Goal: Information Seeking & Learning: Learn about a topic

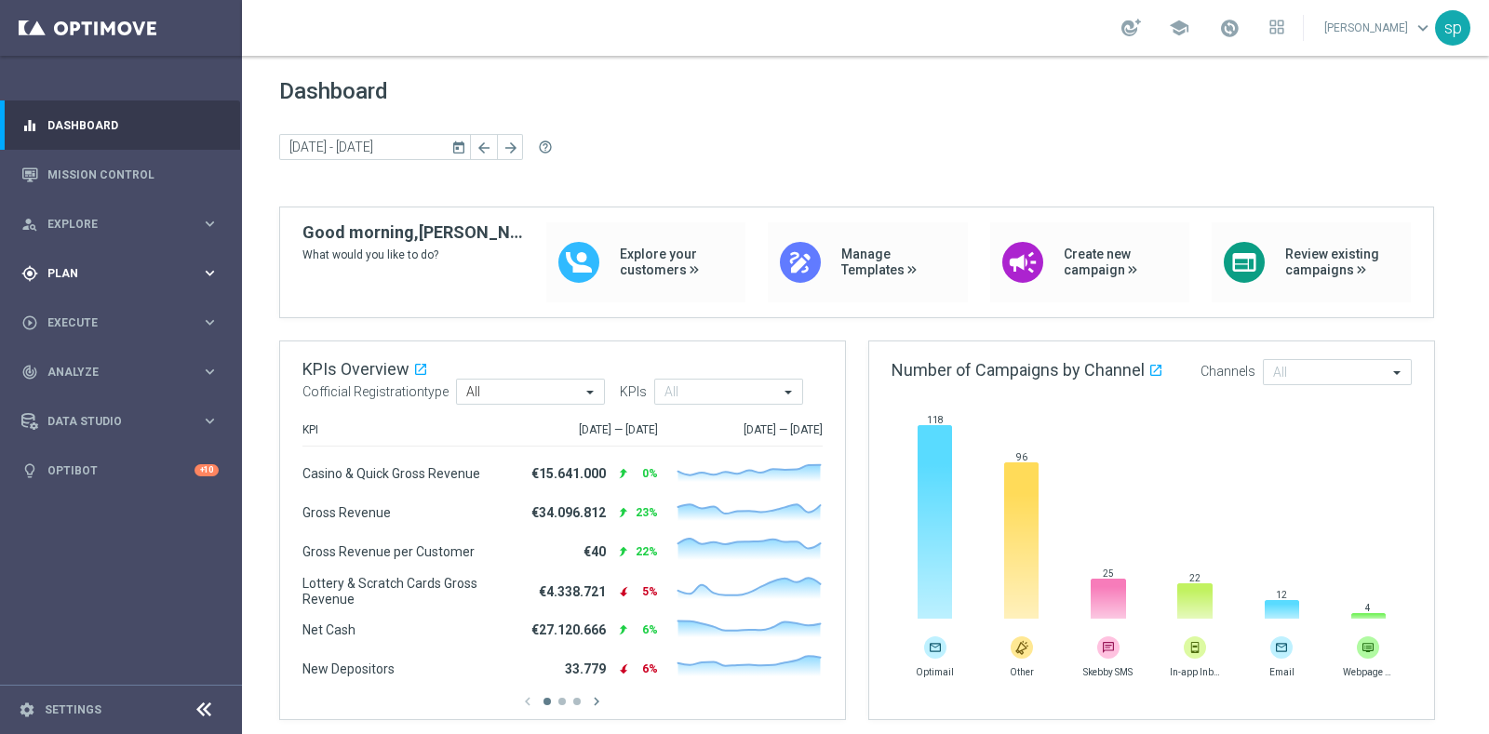
click at [78, 287] on div "gps_fixed Plan keyboard_arrow_right" at bounding box center [120, 272] width 240 height 49
click at [86, 316] on link "Target Groups" at bounding box center [120, 311] width 145 height 15
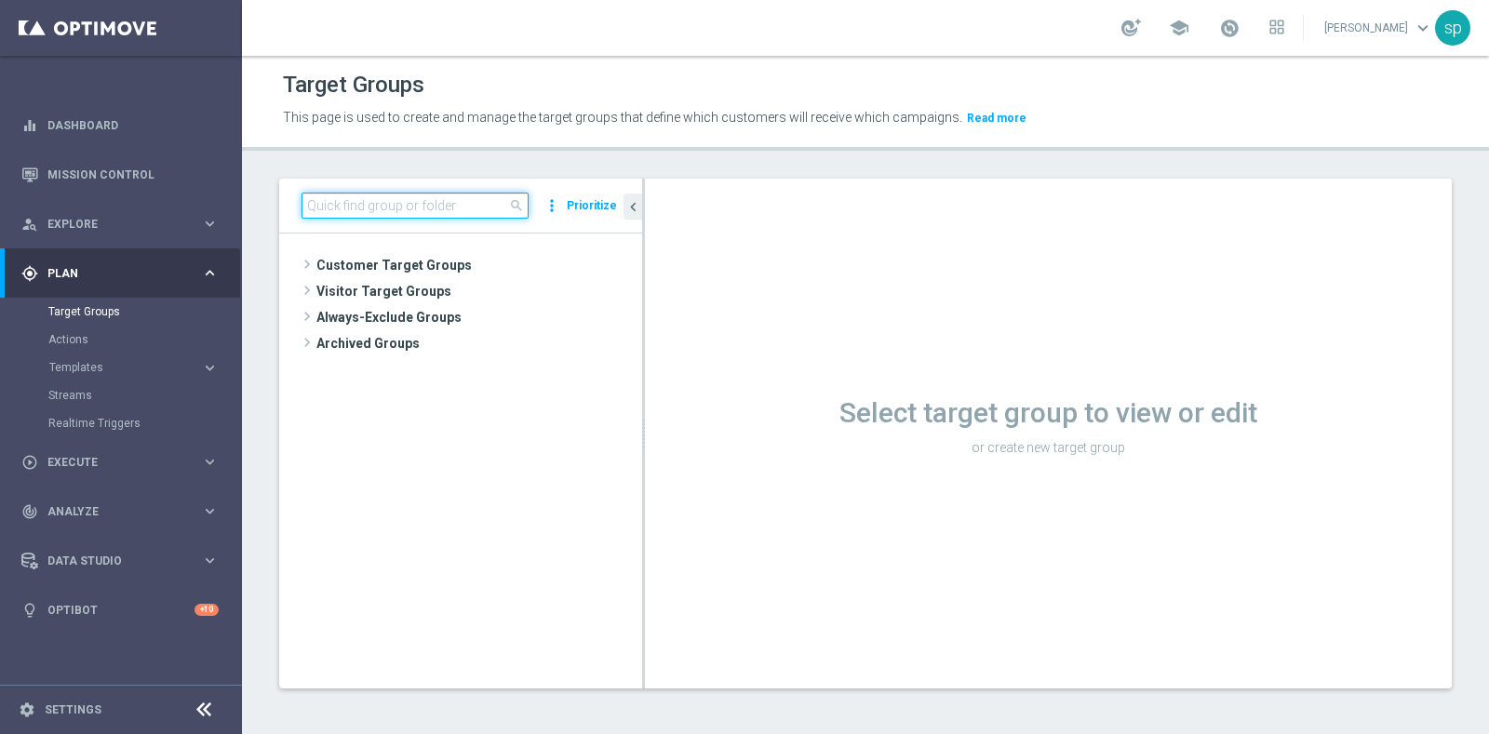
click at [377, 195] on input at bounding box center [414, 206] width 227 height 26
paste input "EARLY LIFE test ([PERSON_NAME], [PERSON_NAME])"
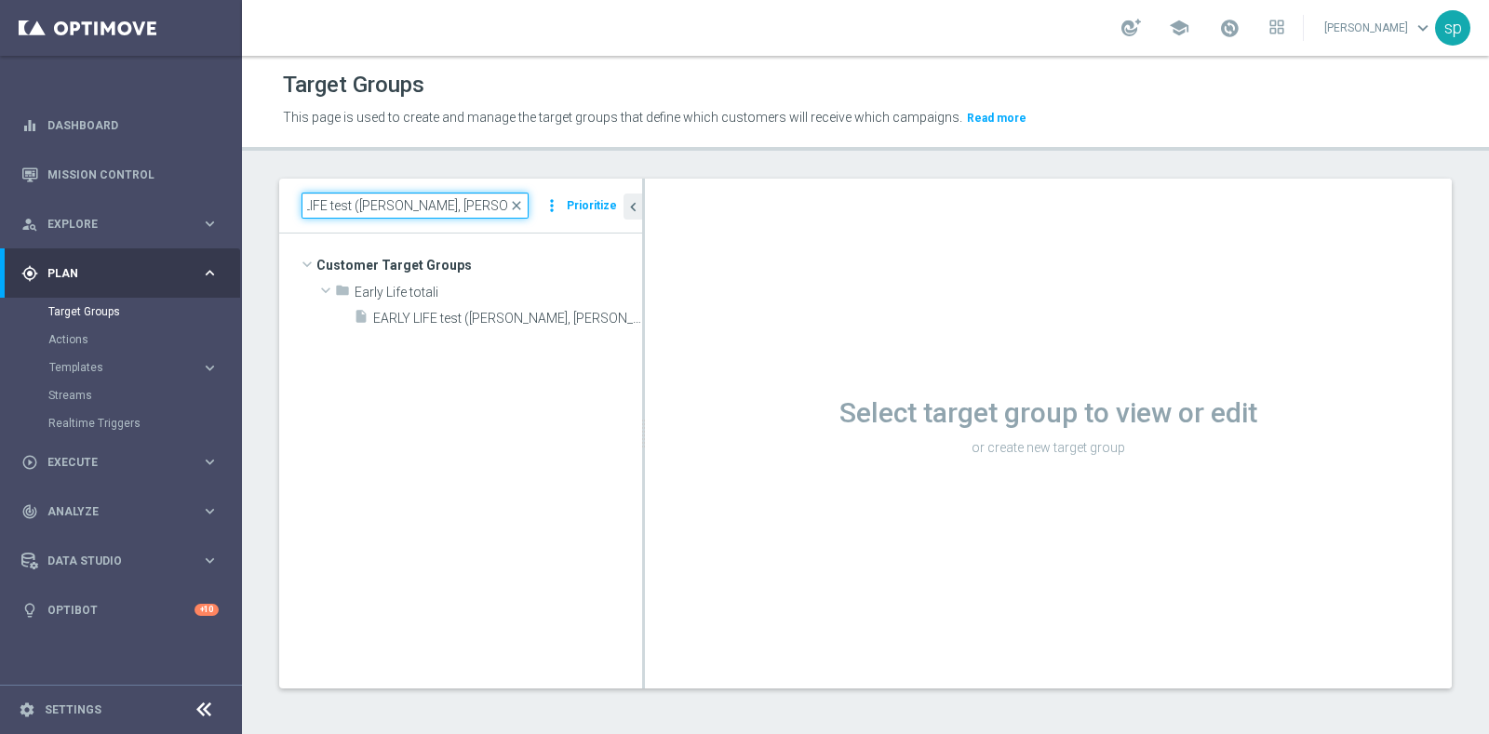
type input "EARLY LIFE test ([PERSON_NAME], [PERSON_NAME])"
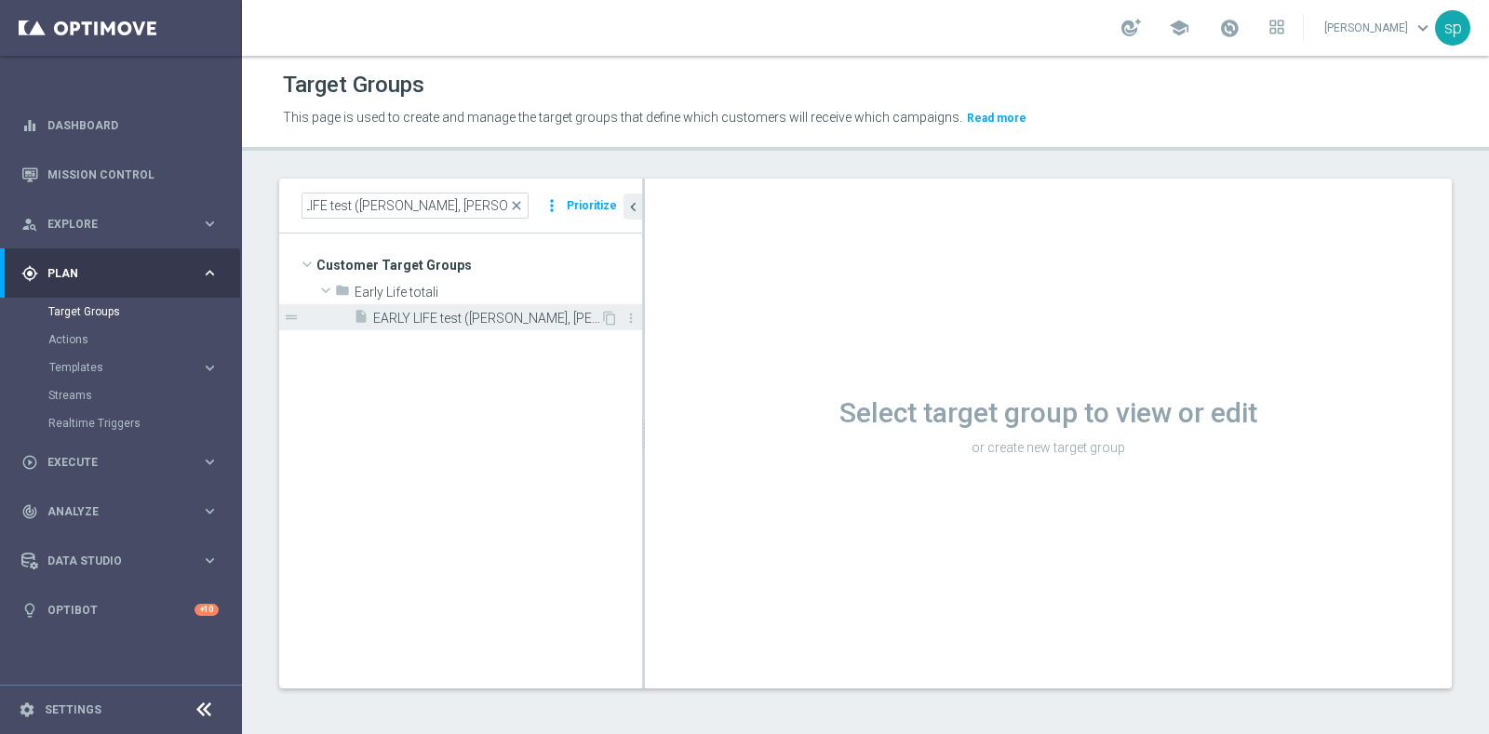
scroll to position [0, 0]
click at [501, 311] on span "EARLY LIFE test ([PERSON_NAME], [PERSON_NAME])" at bounding box center [486, 319] width 227 height 16
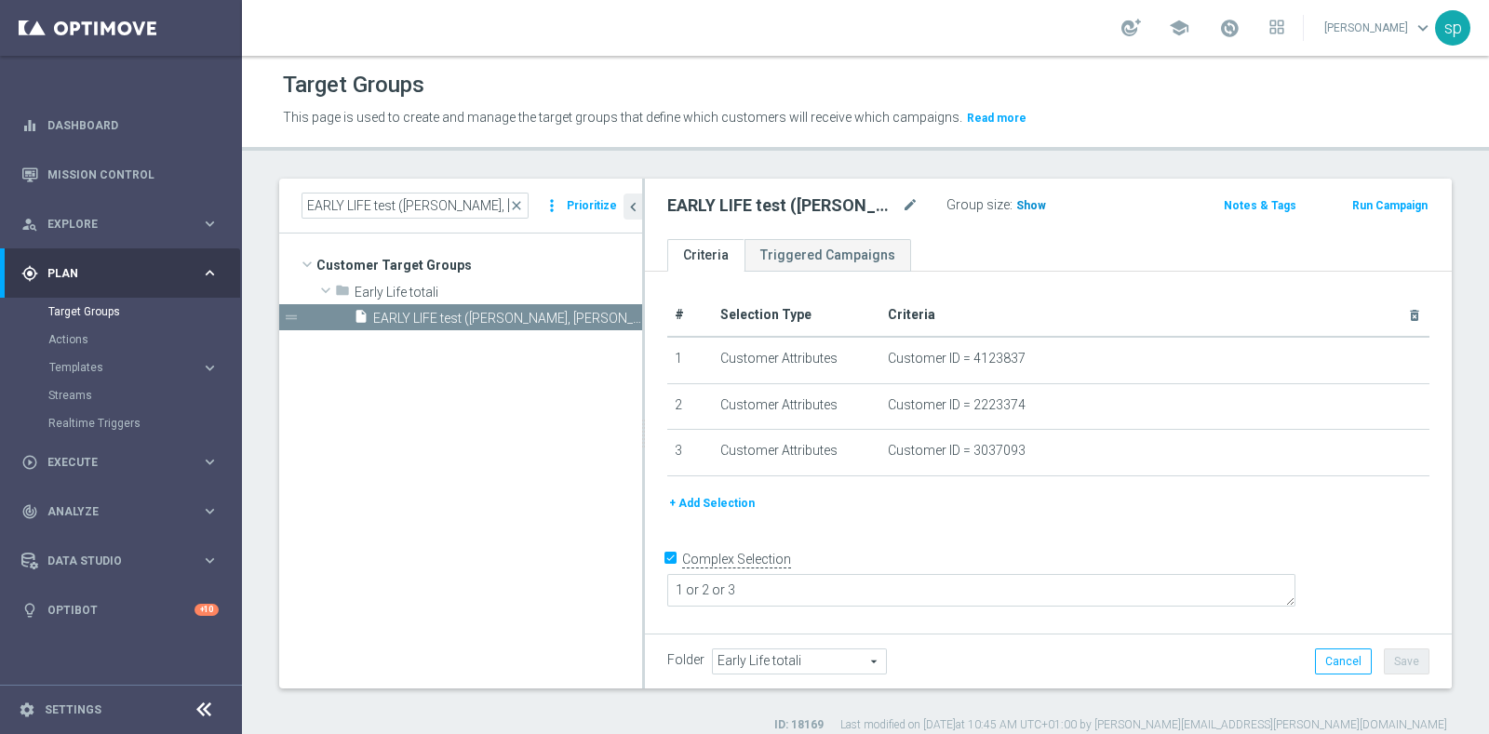
click at [1023, 203] on span "Show" at bounding box center [1031, 205] width 30 height 13
click at [1023, 203] on span "3" at bounding box center [1022, 208] width 10 height 18
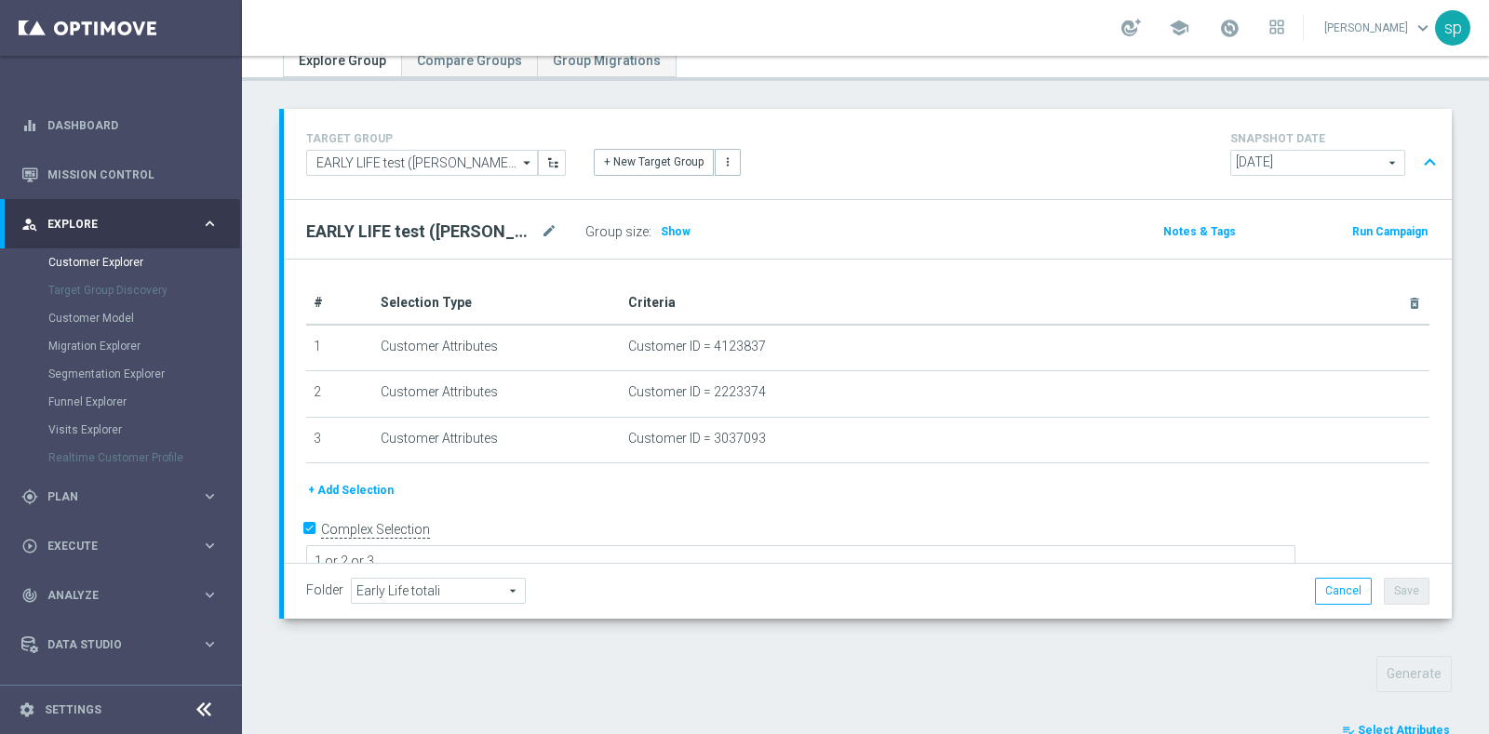
scroll to position [666, 0]
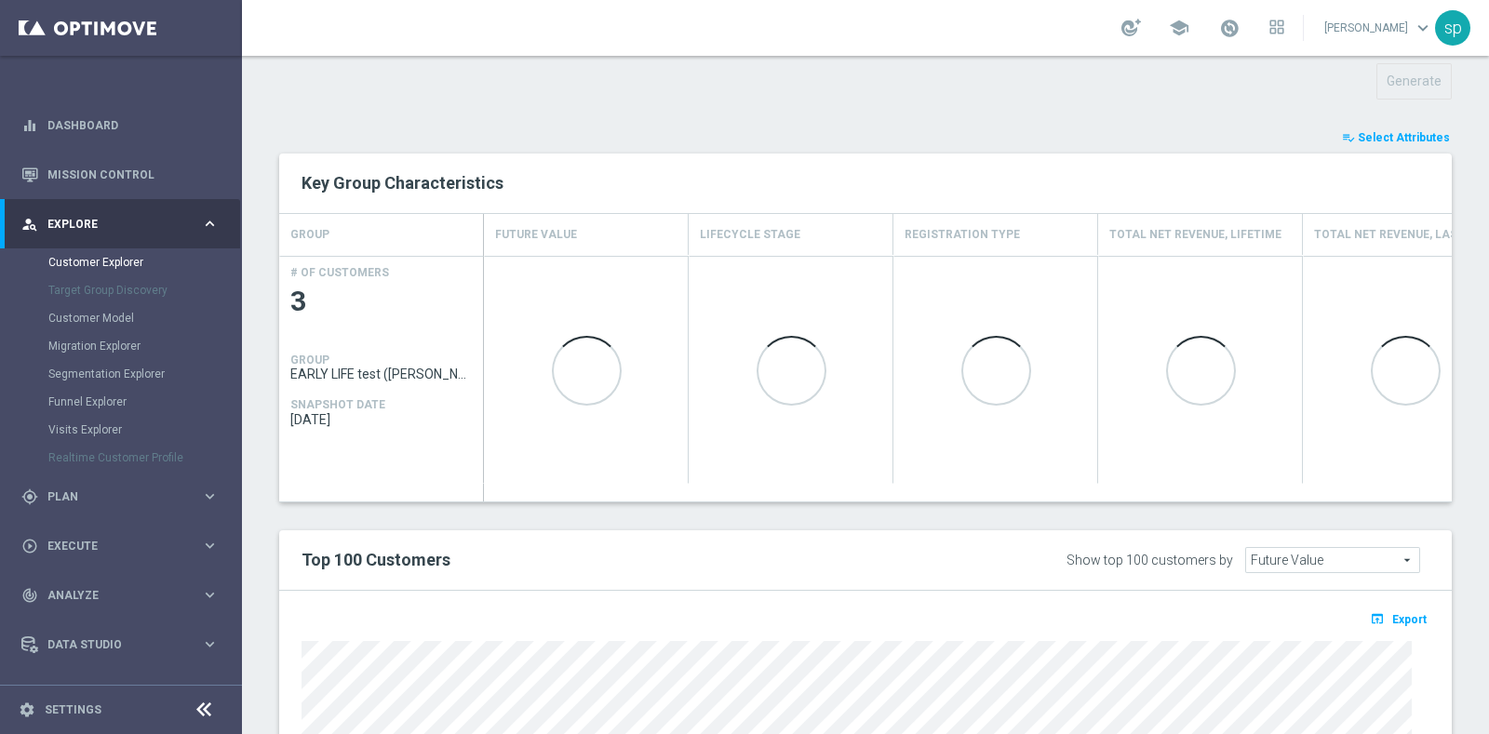
click at [1410, 132] on span "Select Attributes" at bounding box center [1404, 137] width 92 height 13
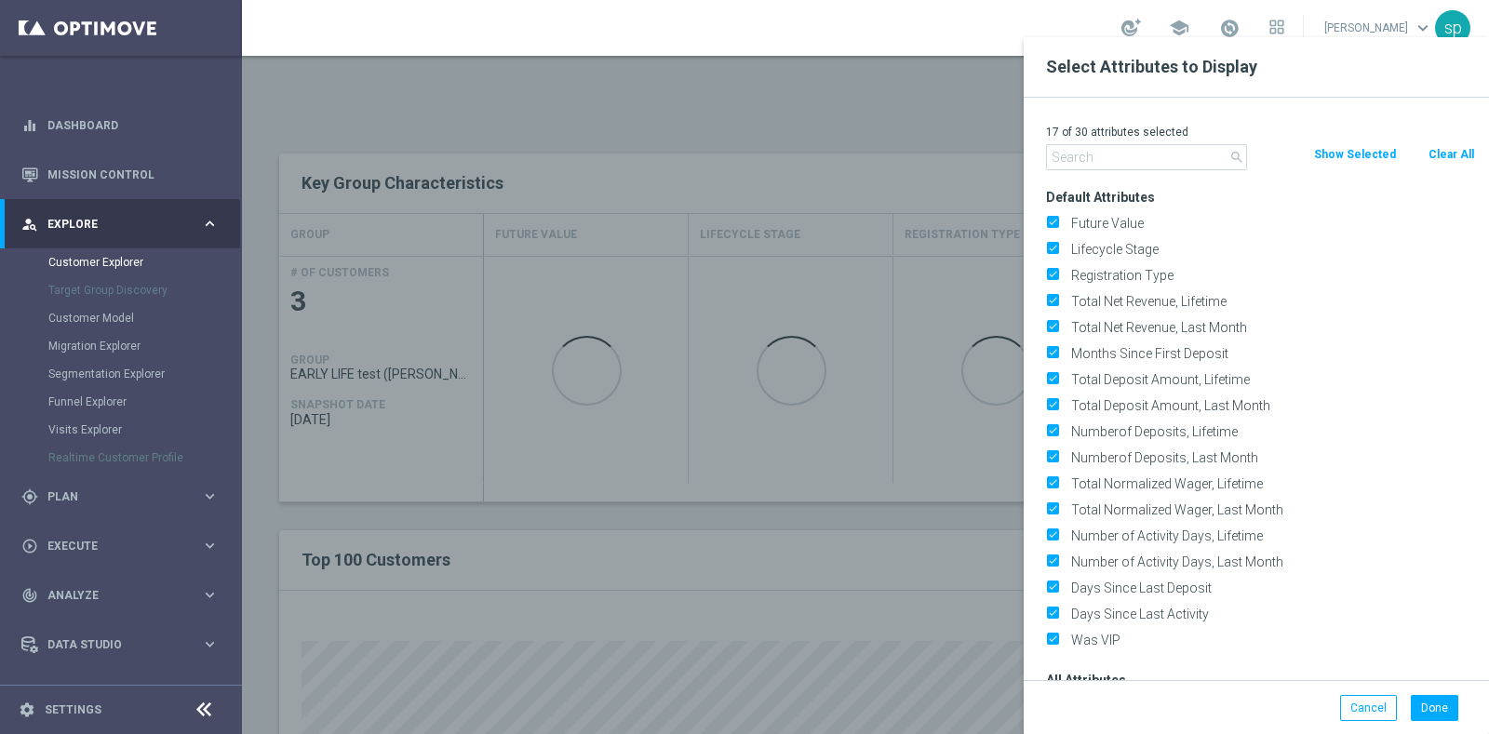
click at [1442, 153] on button "Clear All" at bounding box center [1451, 154] width 49 height 20
checkbox input "false"
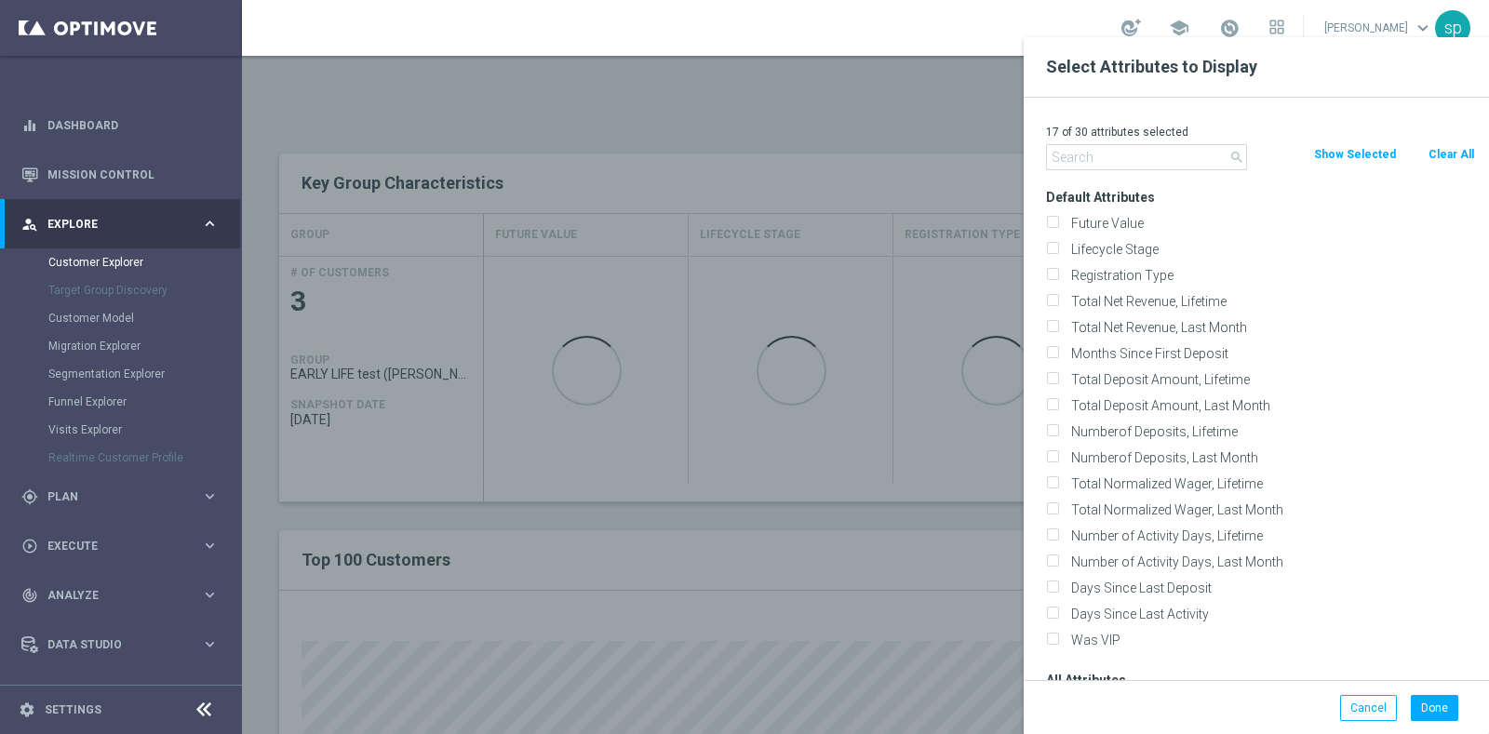
checkbox input "false"
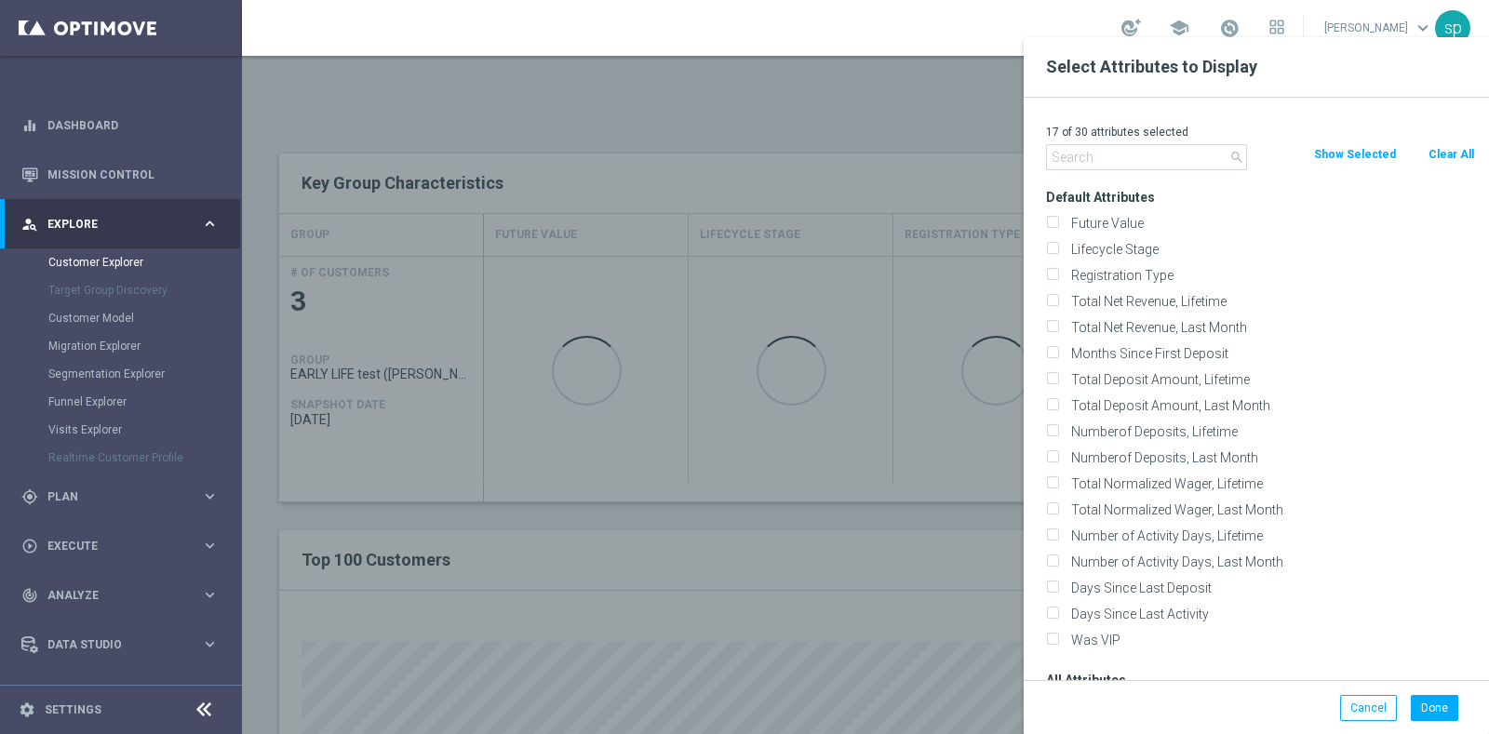
checkbox input "false"
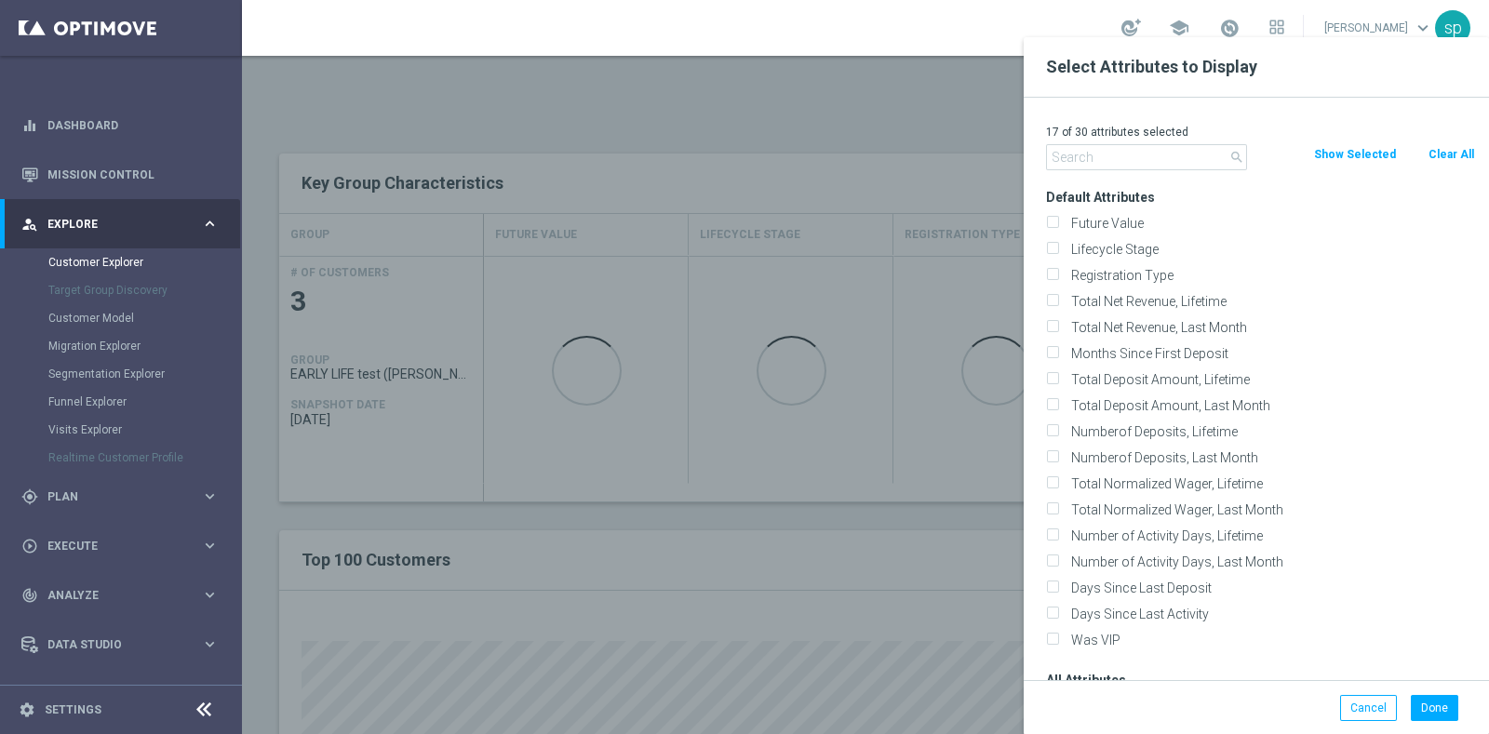
checkbox input "false"
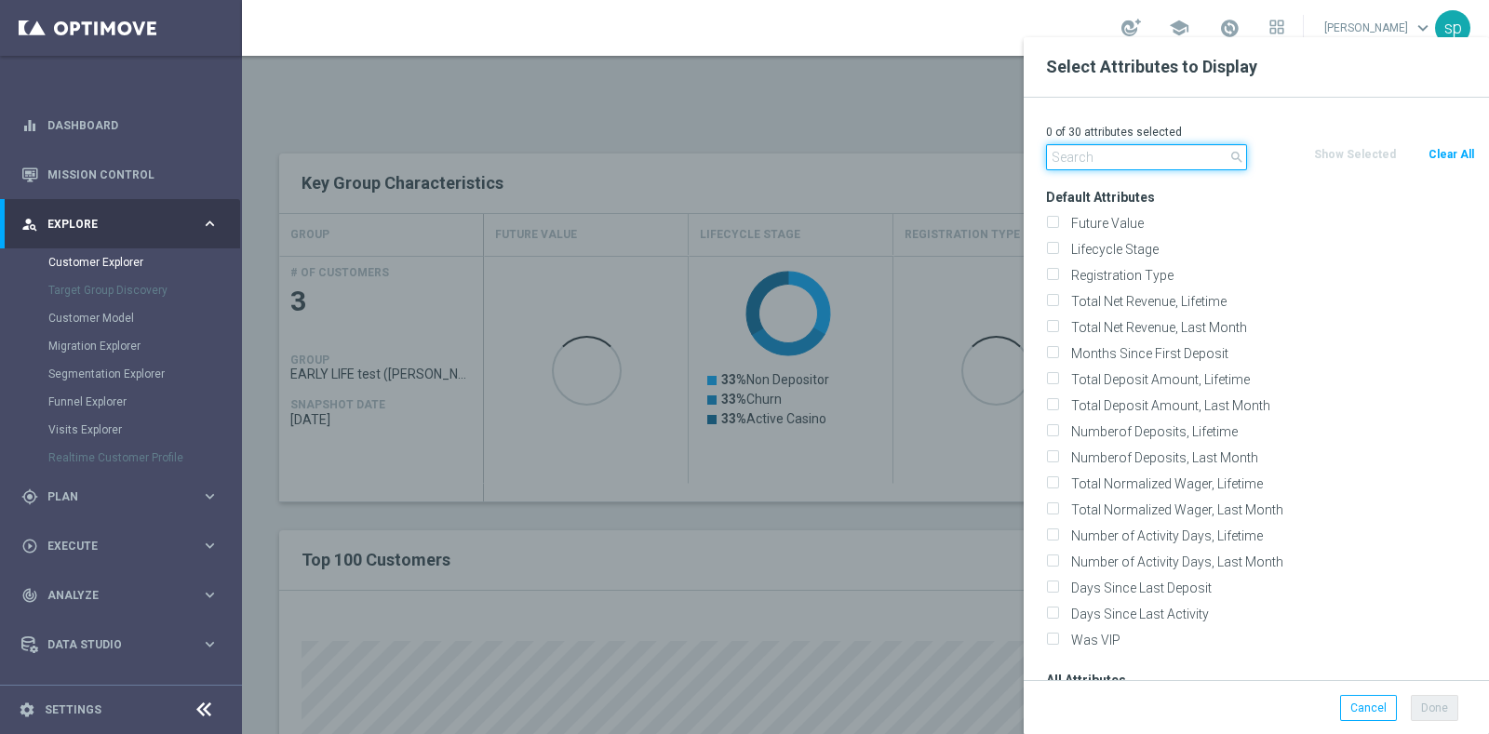
click at [1084, 160] on input "text" at bounding box center [1146, 157] width 201 height 26
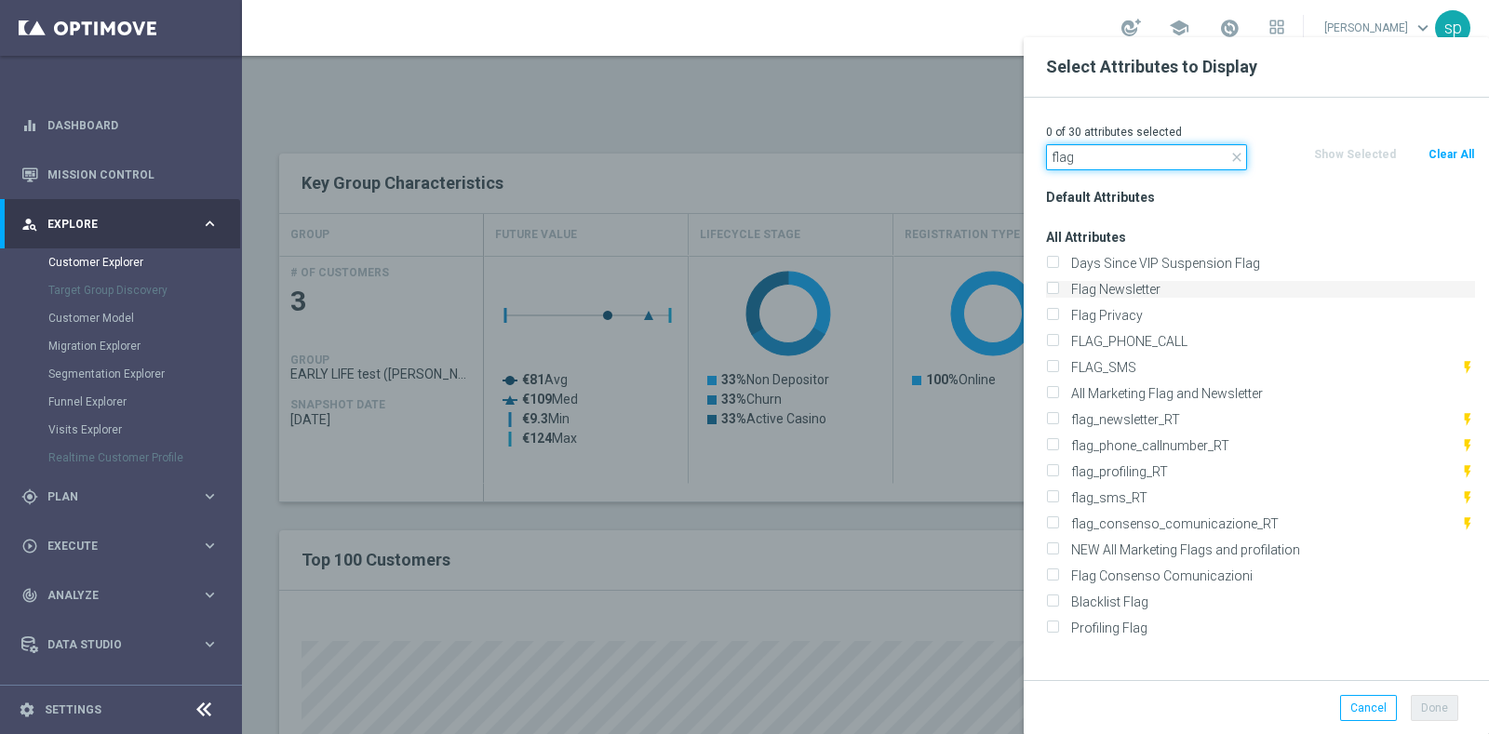
type input "flag"
click at [1141, 290] on label "Flag Newsletter" at bounding box center [1270, 289] width 410 height 17
click at [1058, 290] on input "Flag Newsletter" at bounding box center [1052, 292] width 12 height 12
checkbox input "true"
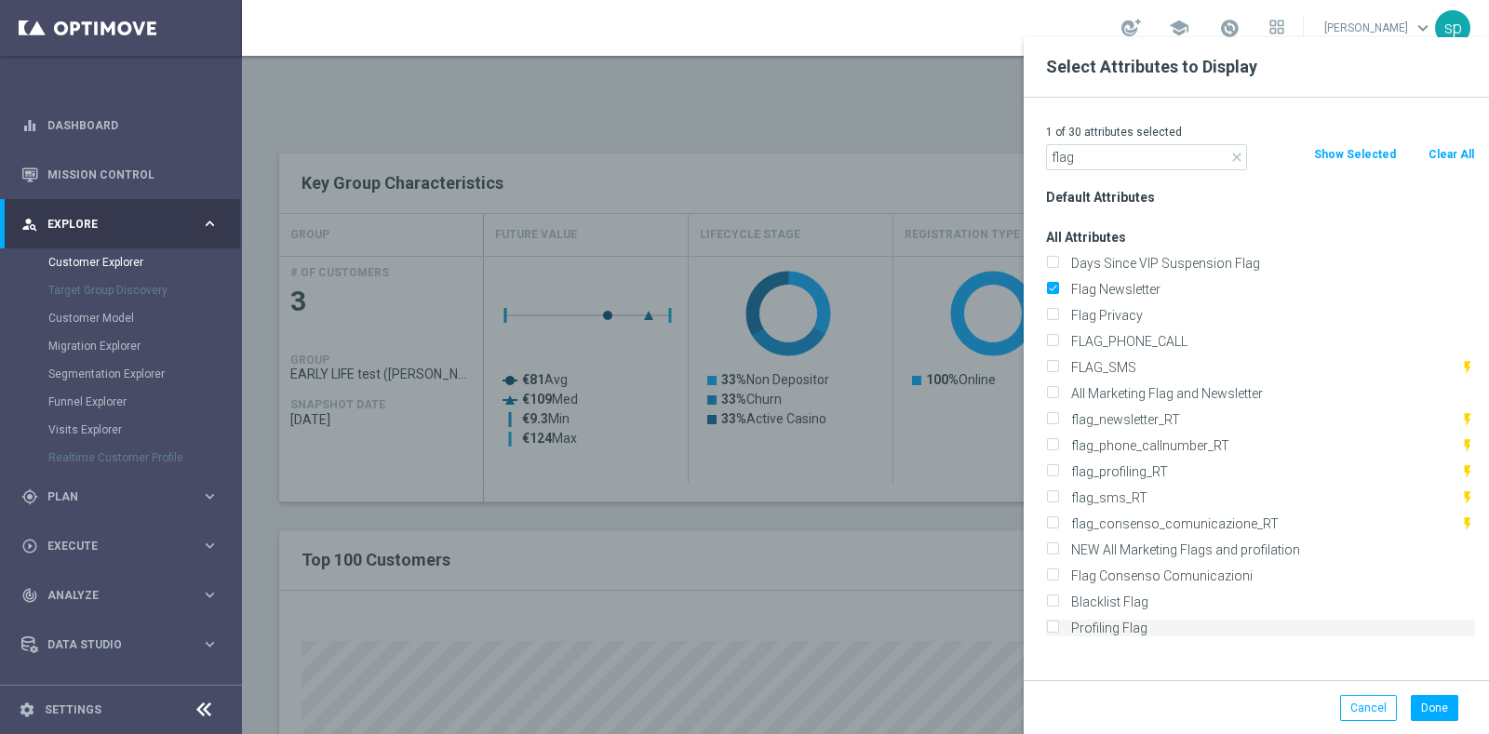
click at [1167, 625] on label "Profiling Flag" at bounding box center [1270, 628] width 410 height 17
click at [1058, 625] on input "Profiling Flag" at bounding box center [1052, 630] width 12 height 12
checkbox input "true"
click at [1427, 700] on button "Done" at bounding box center [1434, 708] width 47 height 26
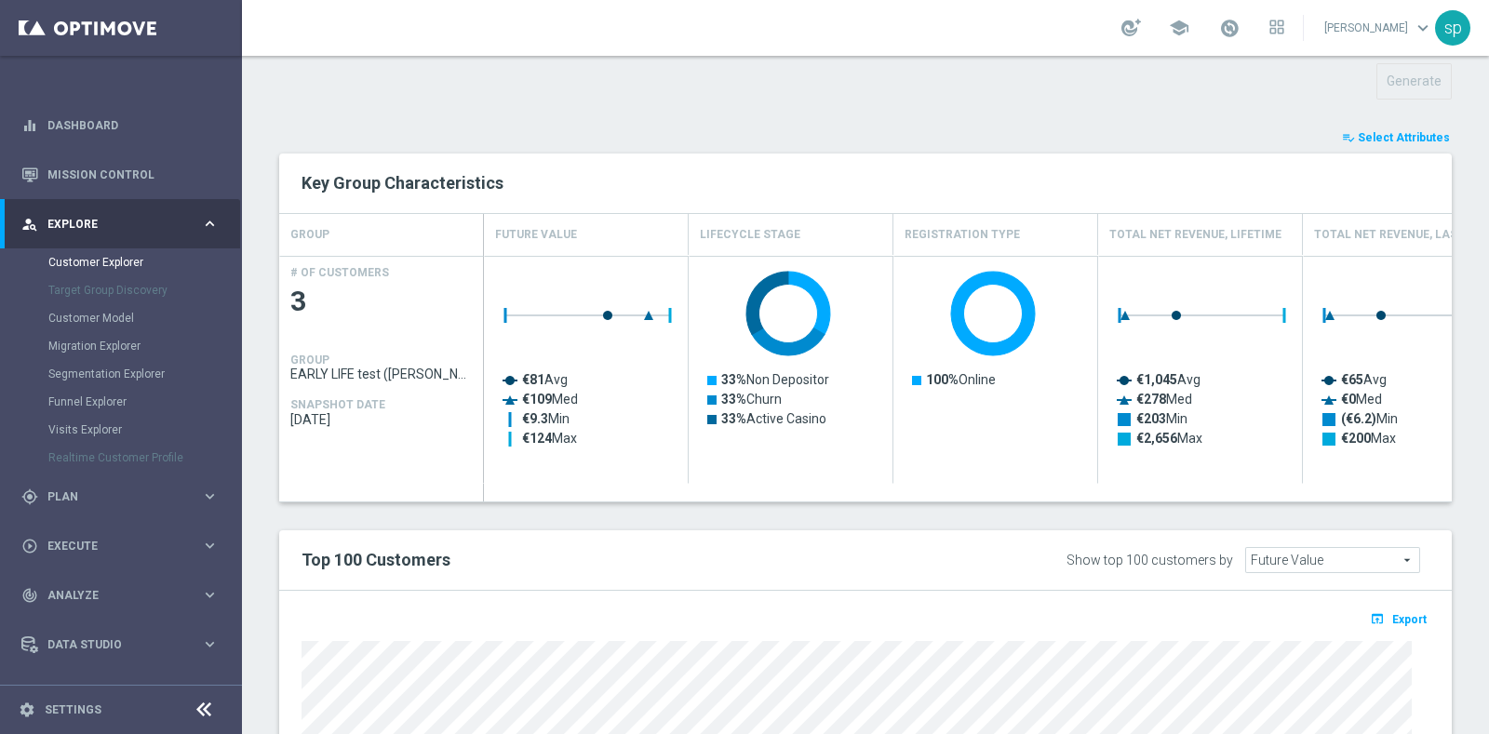
type input "Search"
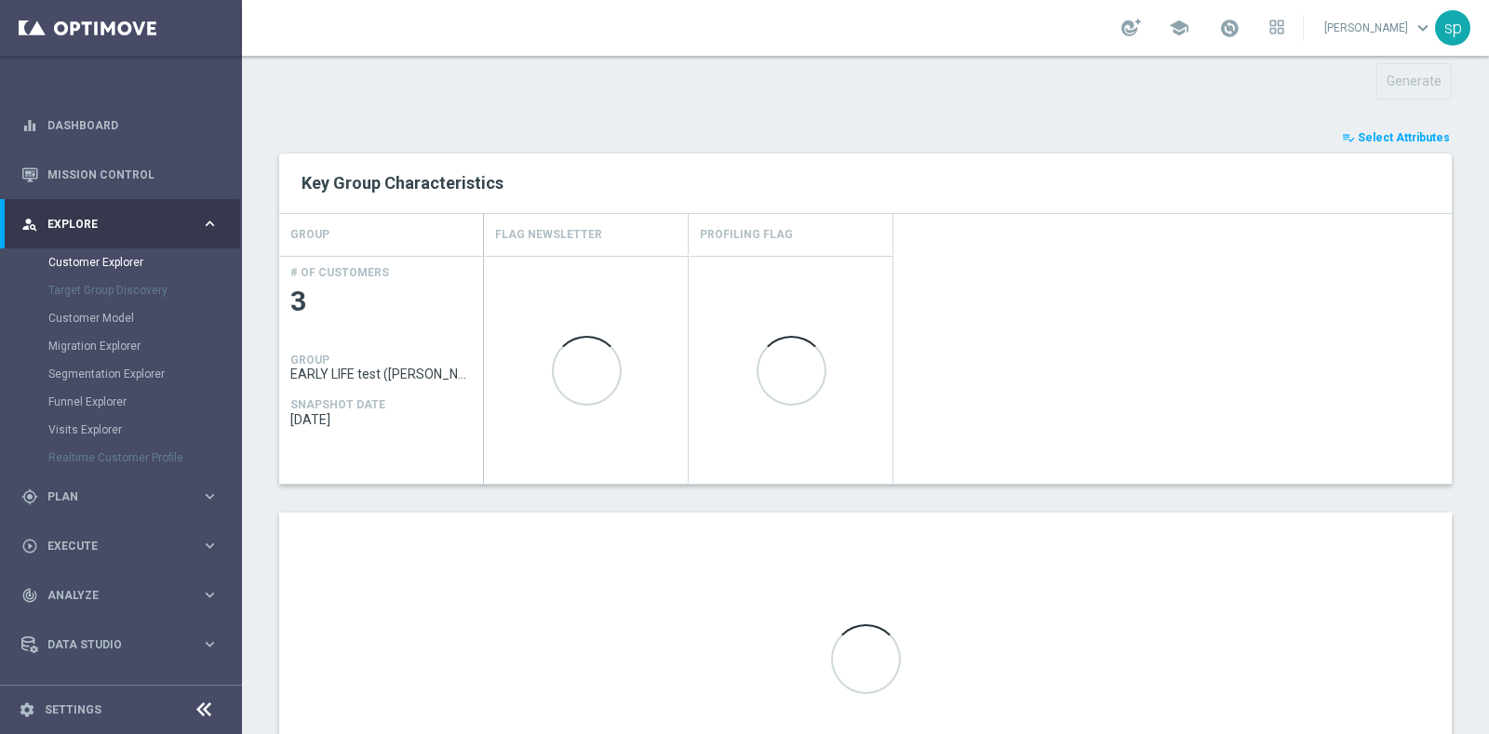
scroll to position [783, 0]
